Goal: Check status: Check status

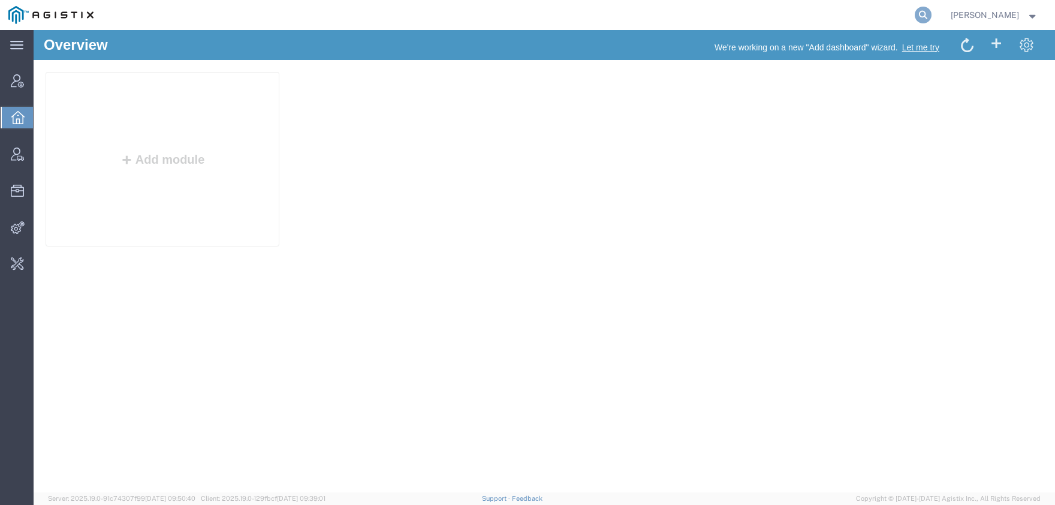
click at [931, 22] on icon at bounding box center [923, 15] width 17 height 17
type input "offline@pgw"
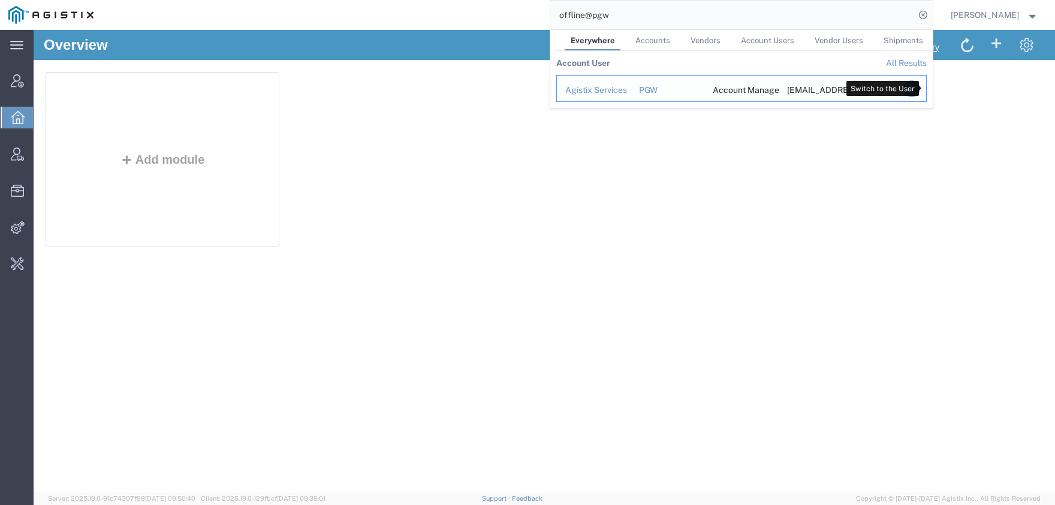
click at [919, 93] on icon "Search Results" at bounding box center [911, 88] width 17 height 17
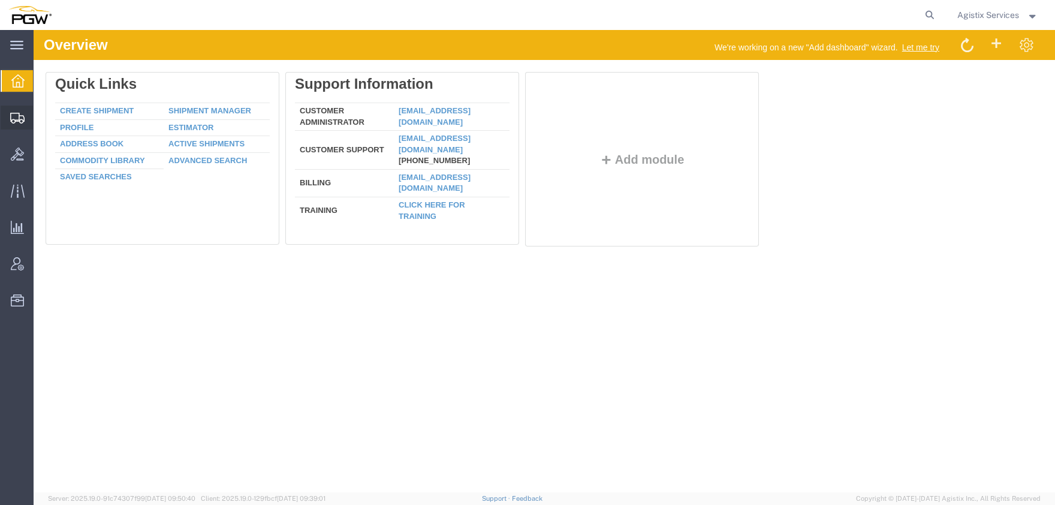
click at [0, 0] on span "Shipment Manager" at bounding box center [0, 0] width 0 height 0
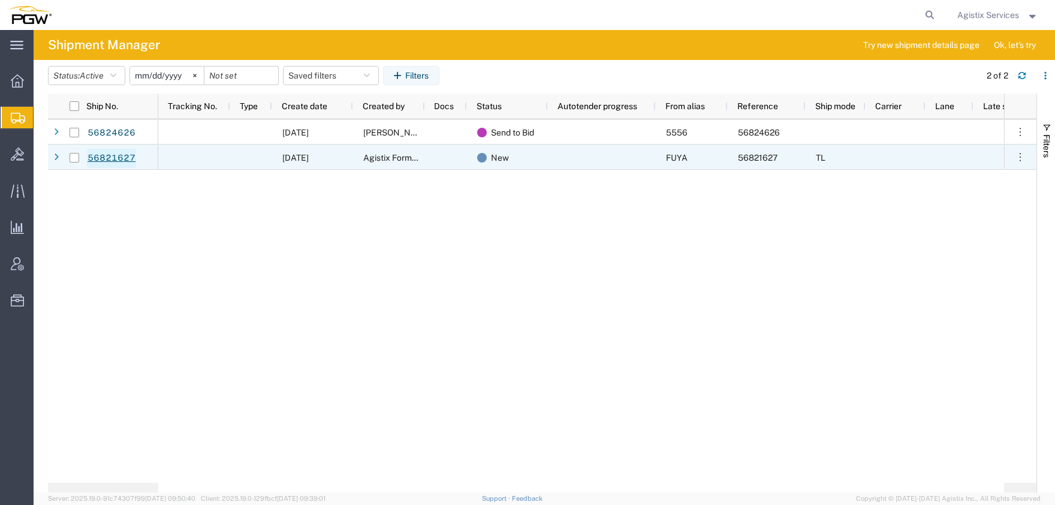
click at [126, 161] on link "56821627" at bounding box center [111, 158] width 49 height 19
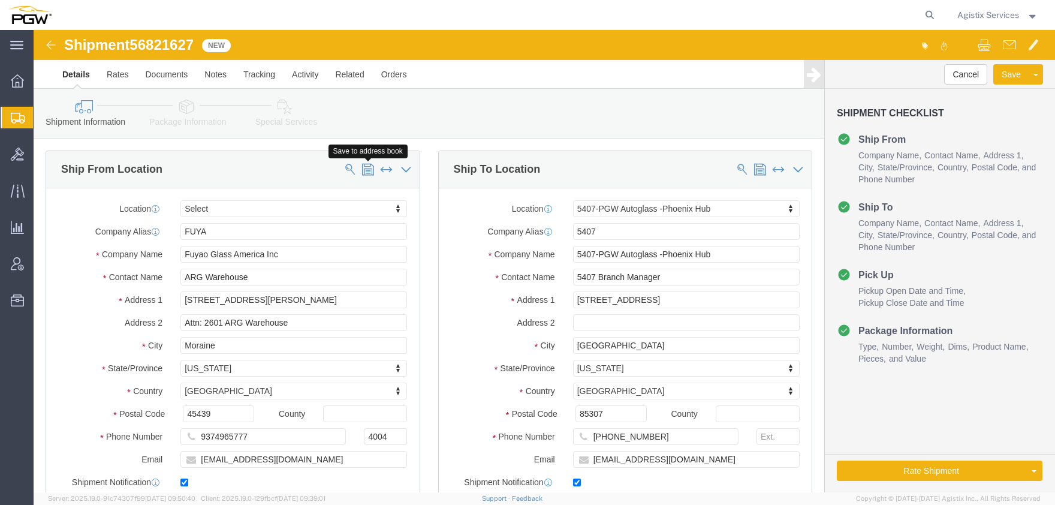
select select
select select "62351"
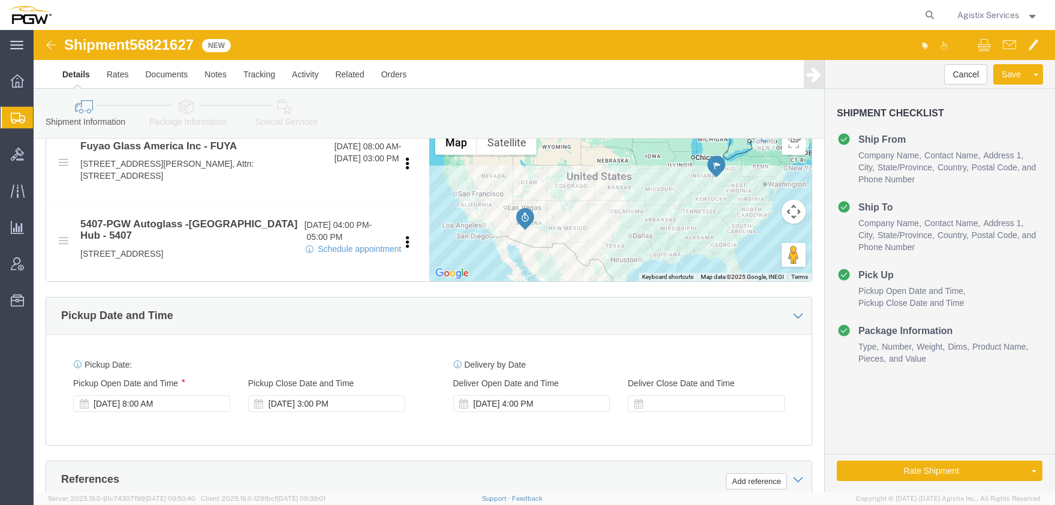
scroll to position [132, 0]
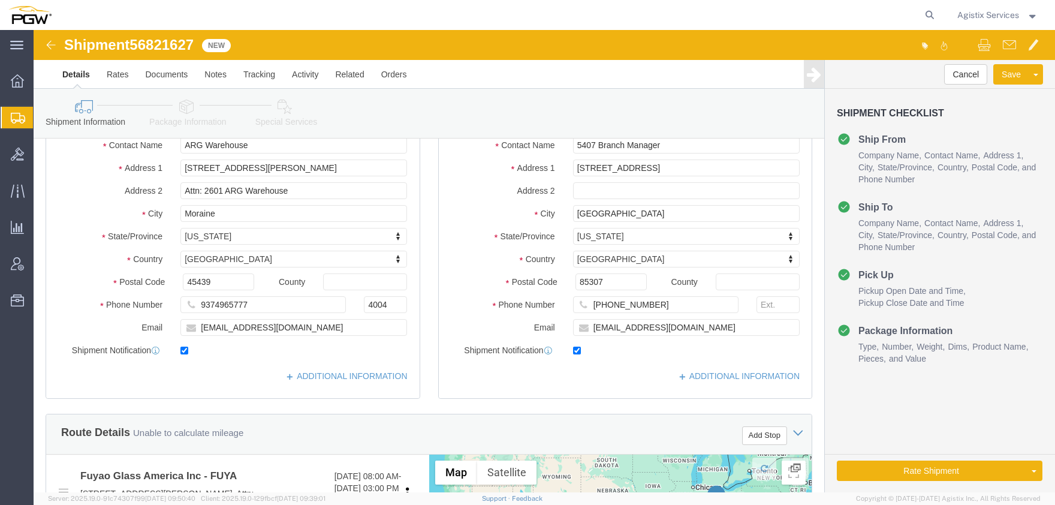
click icon
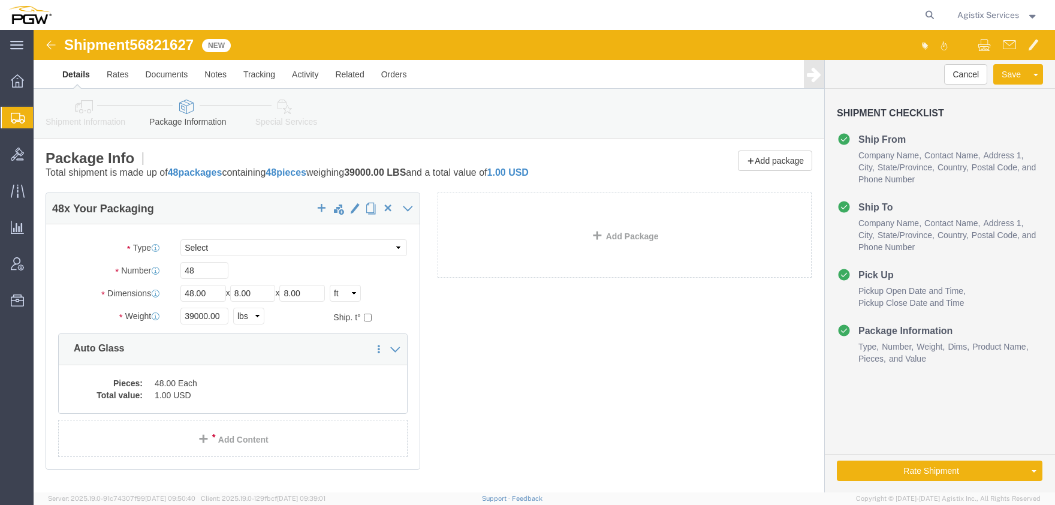
click icon
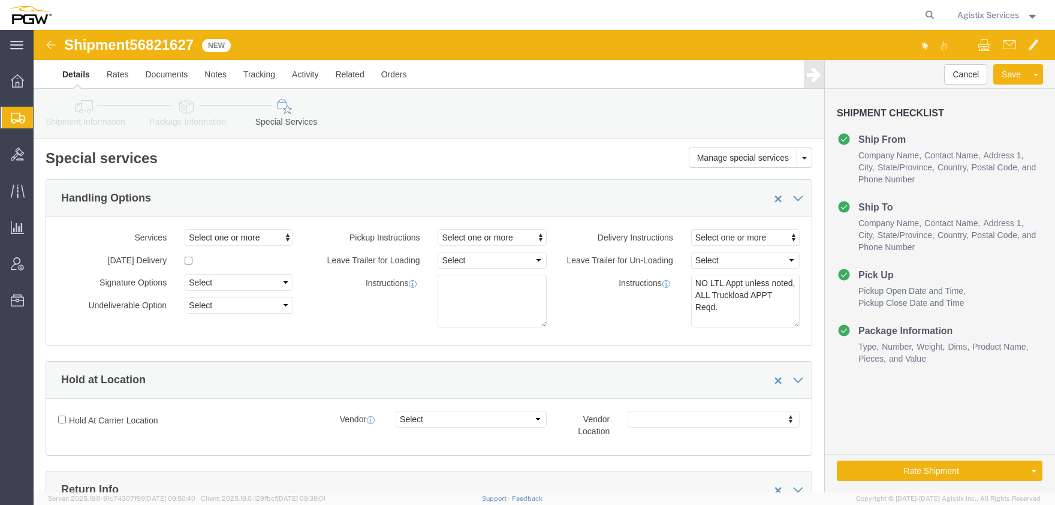
click img
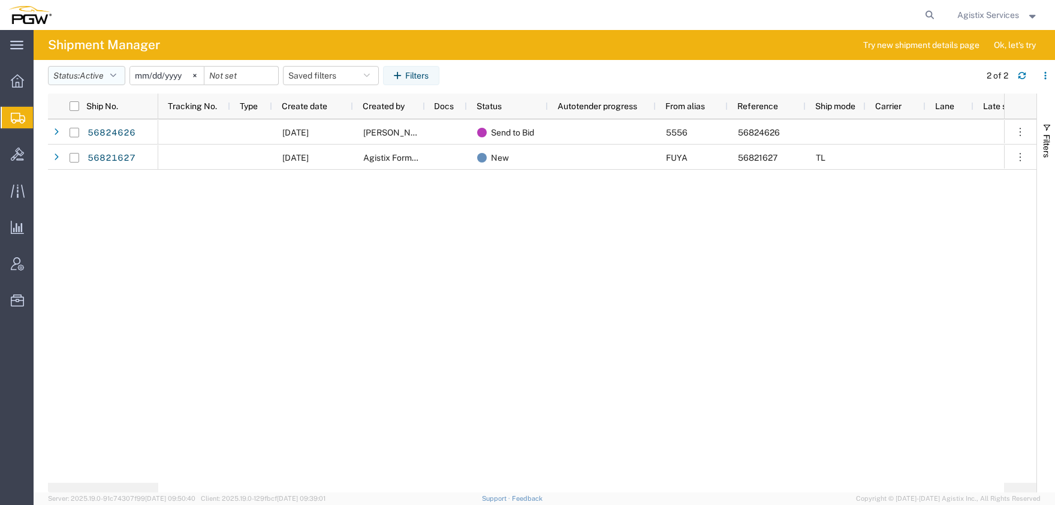
click at [83, 82] on button "Status: Active" at bounding box center [86, 75] width 77 height 19
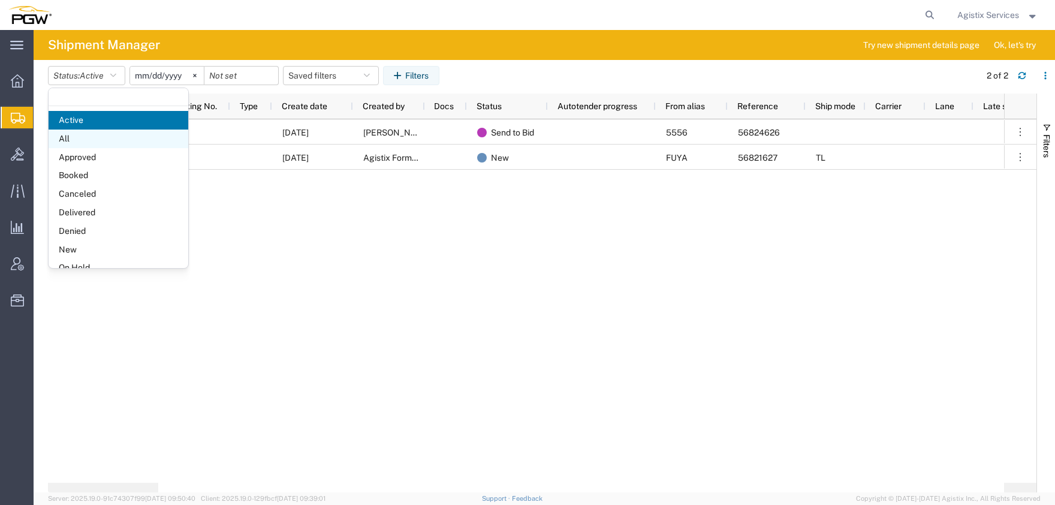
click at [93, 143] on span "All" at bounding box center [119, 138] width 140 height 19
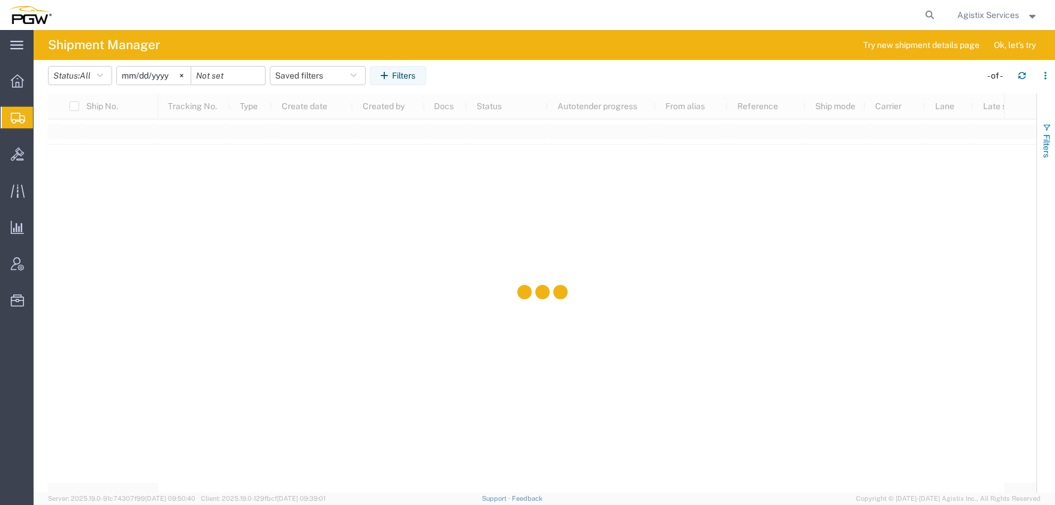
click at [1040, 143] on button "Filters" at bounding box center [1046, 140] width 18 height 65
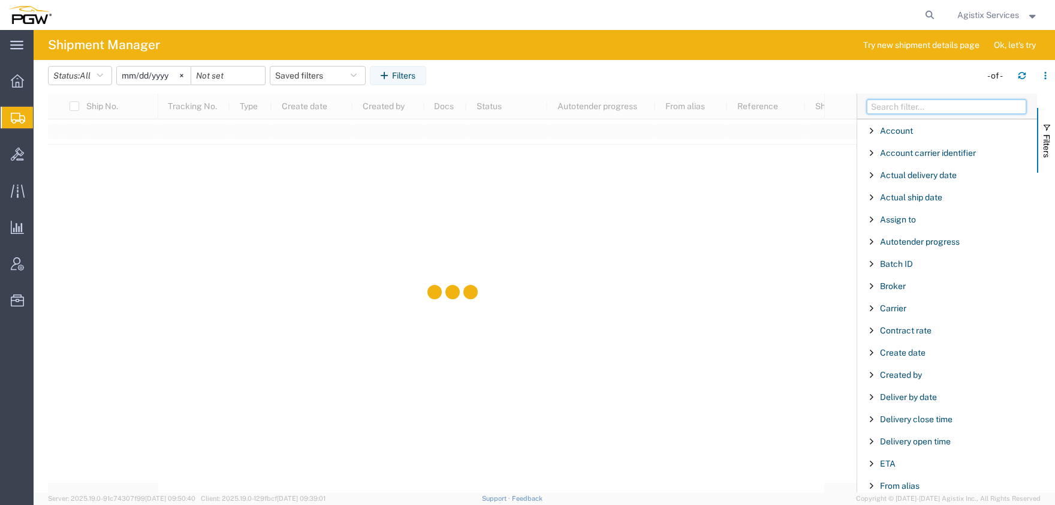
click at [954, 110] on input "Filter Columns Input" at bounding box center [946, 106] width 159 height 14
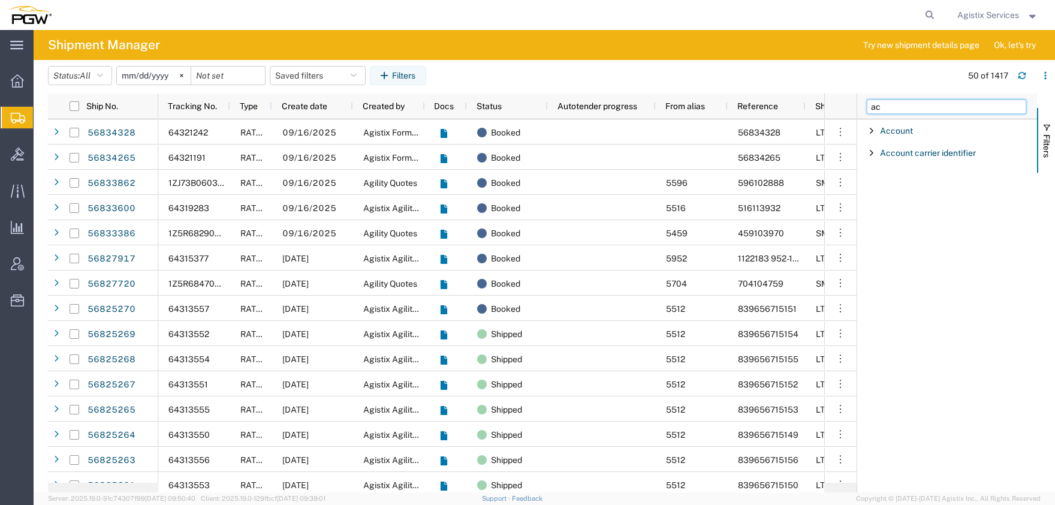
type input "a"
type input "from company"
click at [865, 133] on div "From company" at bounding box center [947, 131] width 180 height 22
click at [900, 186] on input "Filter Value" at bounding box center [951, 181] width 157 height 14
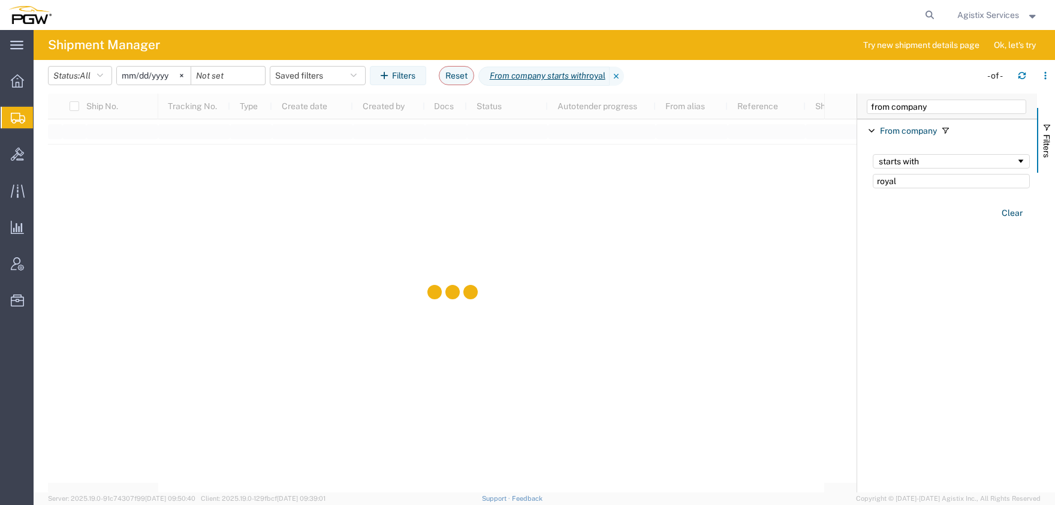
type input "royal"
click at [915, 162] on div "starts with" at bounding box center [947, 161] width 137 height 10
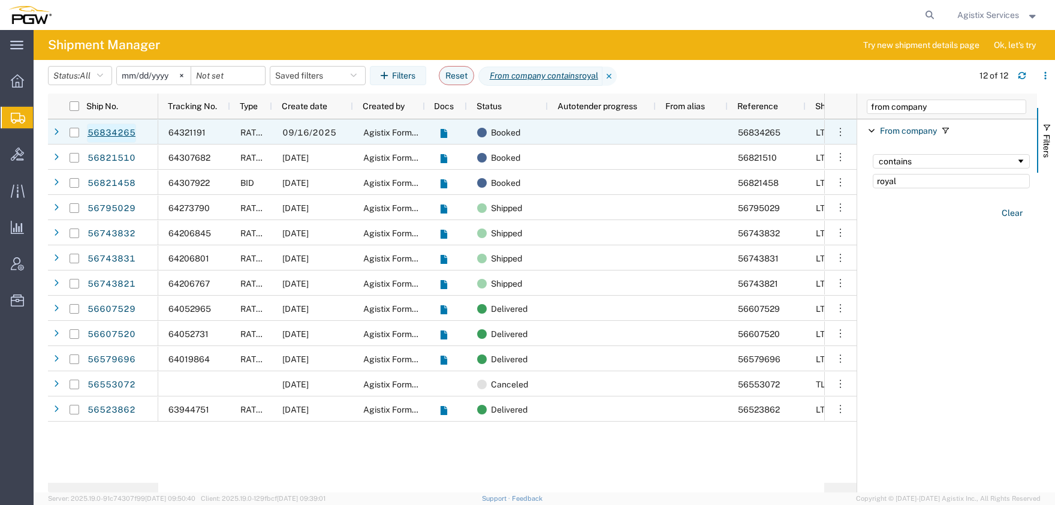
click at [115, 131] on link "56834265" at bounding box center [111, 132] width 49 height 19
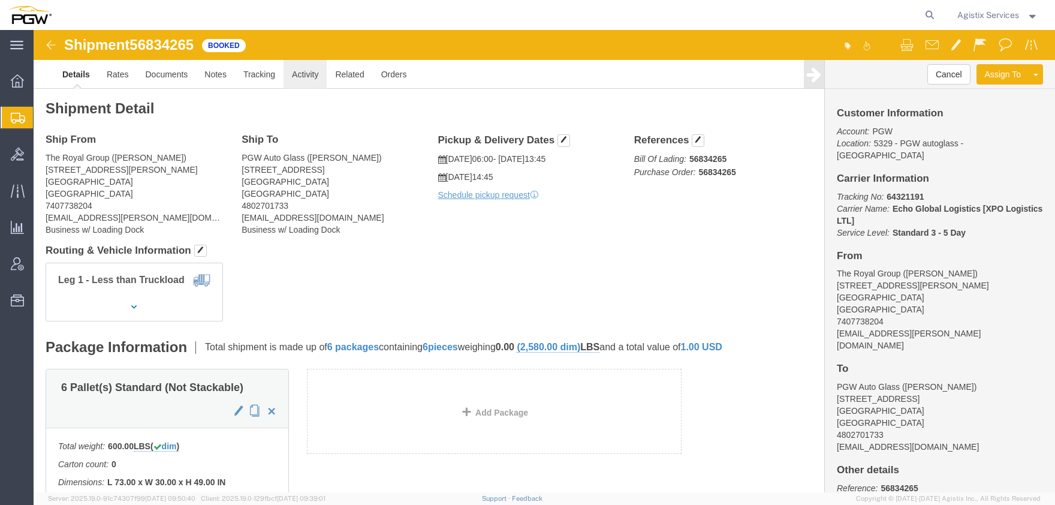
click link "Activity"
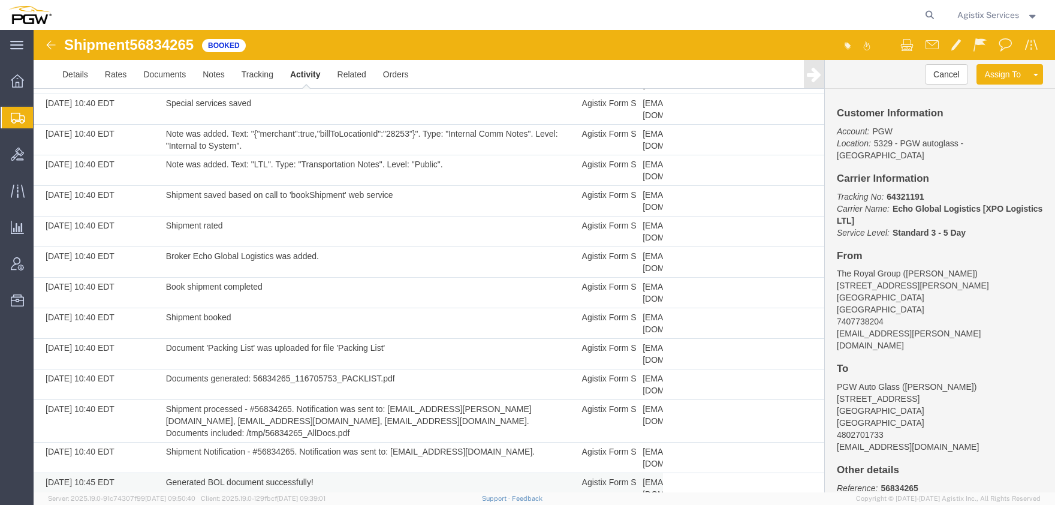
scroll to position [260, 0]
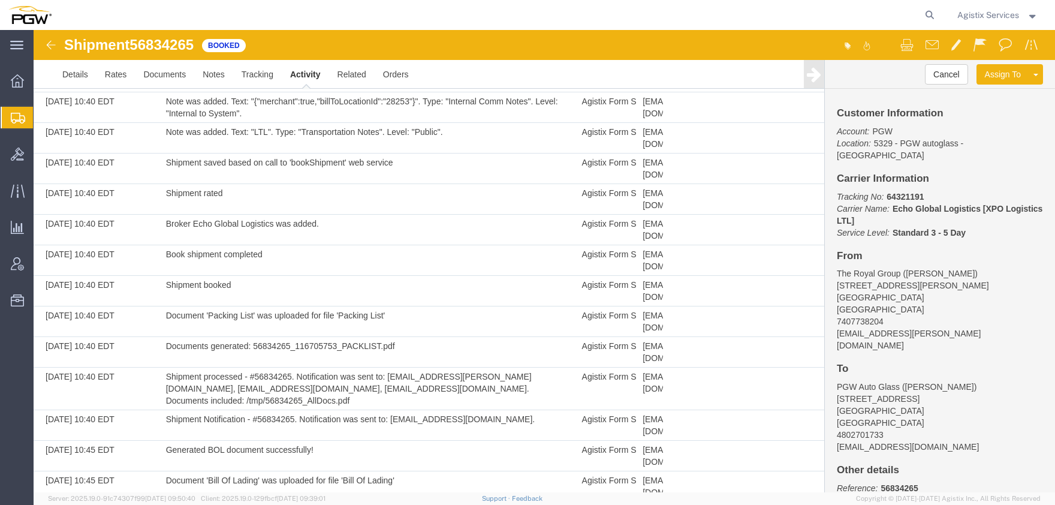
copy p "56834265"
